Goal: Find specific page/section: Find specific page/section

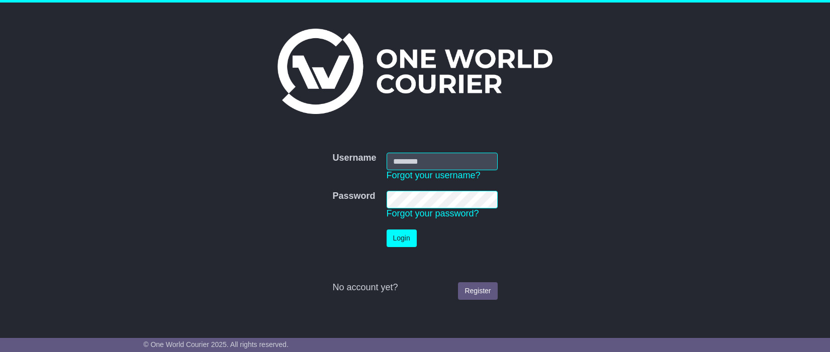
type input "******"
click at [407, 242] on button "Login" at bounding box center [401, 239] width 30 height 18
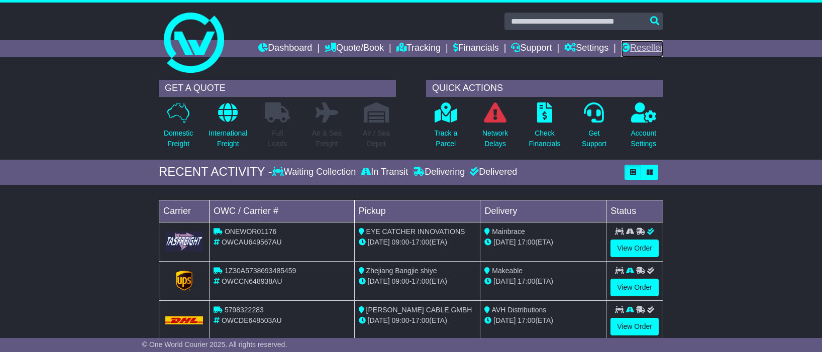
click at [636, 50] on link "Reseller" at bounding box center [642, 48] width 42 height 17
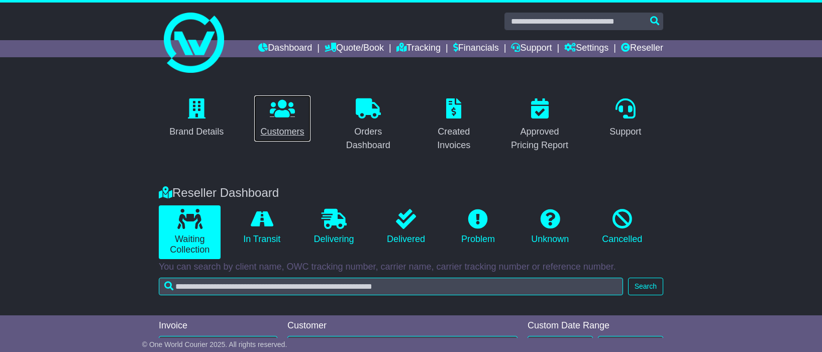
click at [284, 128] on div "Customers" at bounding box center [282, 132] width 44 height 14
